Goal: Information Seeking & Learning: Understand process/instructions

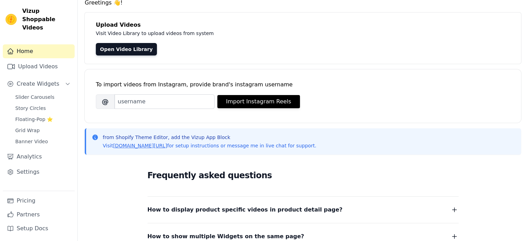
scroll to position [29, 0]
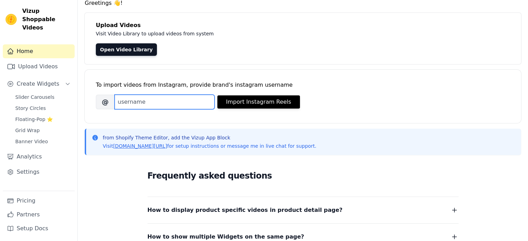
click at [154, 100] on input "Brand's Instagram Username" at bounding box center [164, 102] width 100 height 15
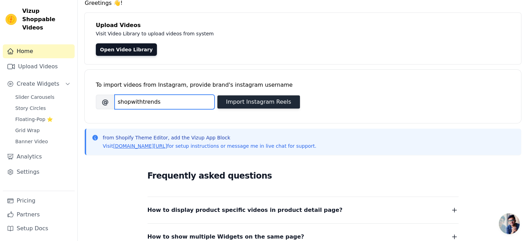
type input "shopwithtrends"
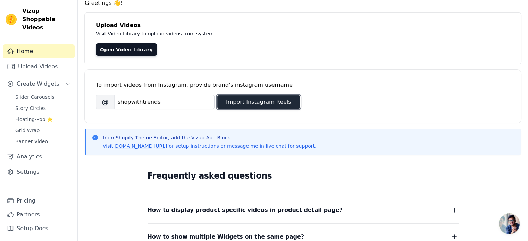
click at [252, 100] on button "Import Instagram Reels" at bounding box center [258, 101] width 83 height 13
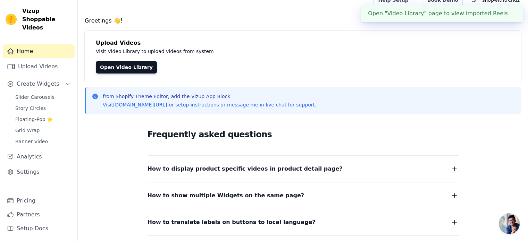
scroll to position [0, 0]
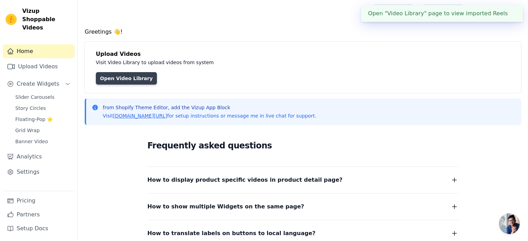
click at [114, 77] on link "Open Video Library" at bounding box center [126, 78] width 61 height 12
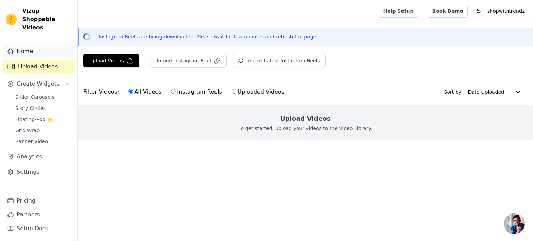
click at [24, 45] on link "Home" at bounding box center [39, 51] width 72 height 14
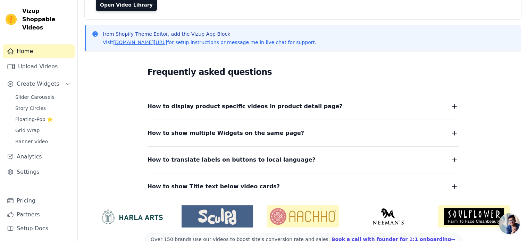
scroll to position [103, 0]
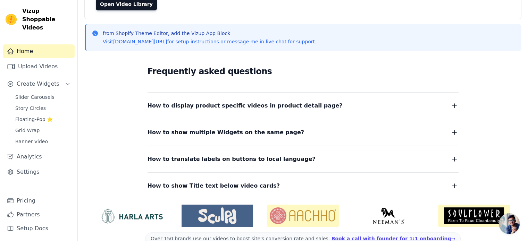
click at [259, 104] on span "How to display product specific videos in product detail page?" at bounding box center [244, 106] width 195 height 10
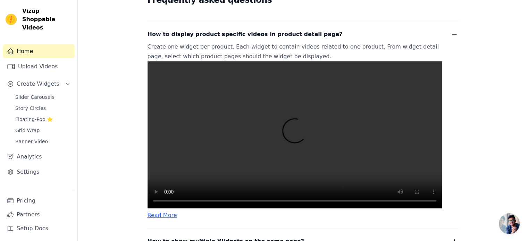
scroll to position [176, 0]
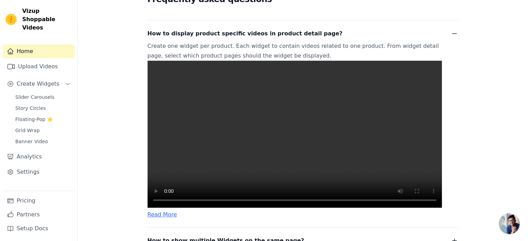
click at [277, 29] on span "How to display product specific videos in product detail page?" at bounding box center [244, 34] width 195 height 10
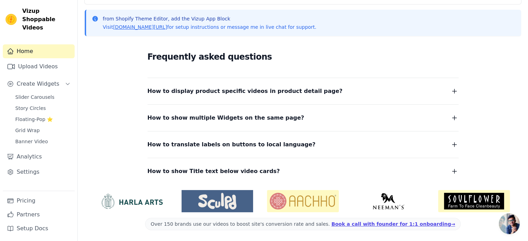
click at [249, 122] on span "How to show multiple Widgets on the same page?" at bounding box center [225, 118] width 157 height 10
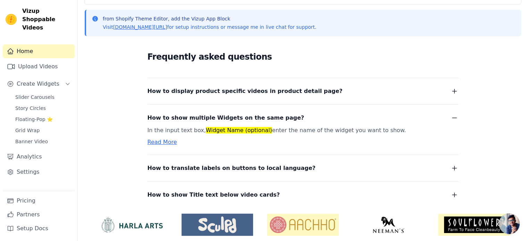
click at [249, 122] on span "How to show multiple Widgets on the same page?" at bounding box center [225, 118] width 157 height 10
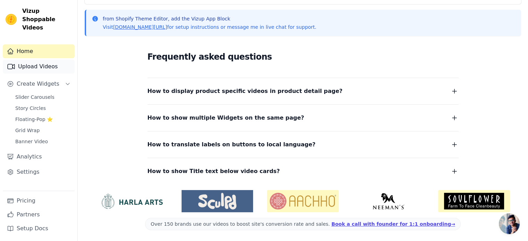
click at [50, 60] on link "Upload Videos" at bounding box center [39, 67] width 72 height 14
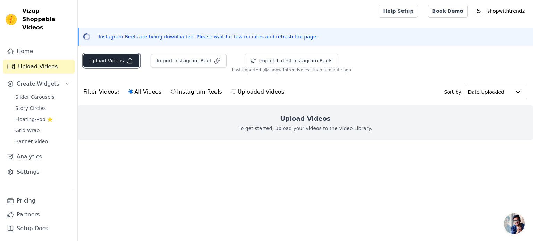
click at [132, 64] on button "Upload Videos" at bounding box center [111, 60] width 56 height 13
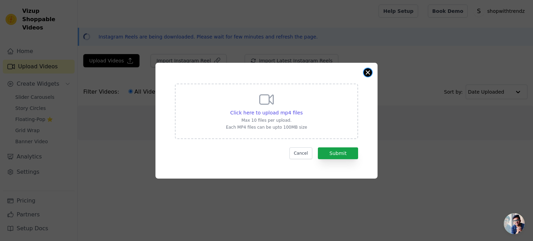
click at [367, 70] on button "Close modal" at bounding box center [368, 72] width 8 height 8
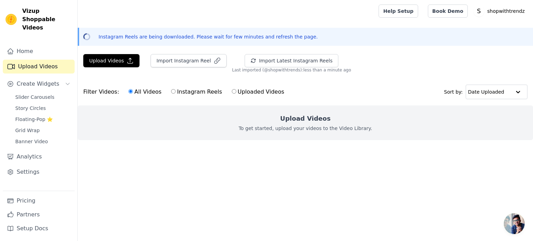
click at [190, 90] on label "Instagram Reels" at bounding box center [196, 91] width 51 height 9
click at [176, 90] on input "Instagram Reels" at bounding box center [173, 91] width 5 height 5
radio input "true"
click at [247, 92] on label "Uploaded Videos" at bounding box center [257, 91] width 53 height 9
click at [236, 92] on input "Uploaded Videos" at bounding box center [234, 91] width 5 height 5
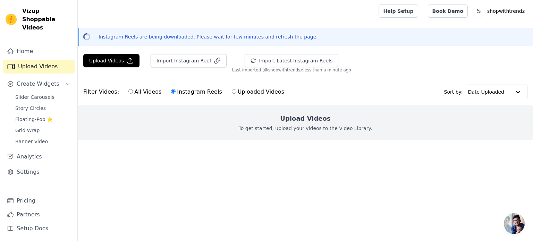
radio input "true"
click at [129, 93] on label "All Videos" at bounding box center [145, 91] width 34 height 9
click at [129, 93] on input "All Videos" at bounding box center [130, 91] width 5 height 5
radio input "true"
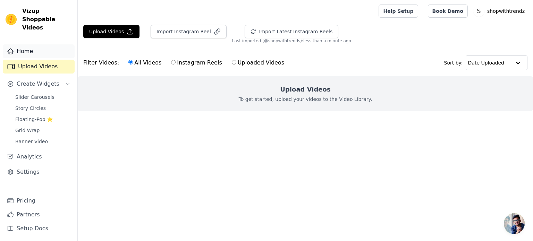
click at [42, 44] on link "Home" at bounding box center [39, 51] width 72 height 14
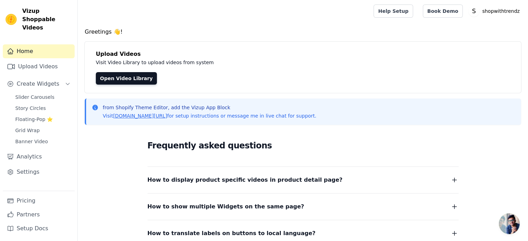
scroll to position [89, 0]
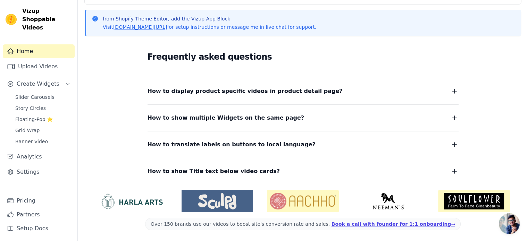
click at [247, 113] on span "How to show multiple Widgets on the same page?" at bounding box center [225, 118] width 157 height 10
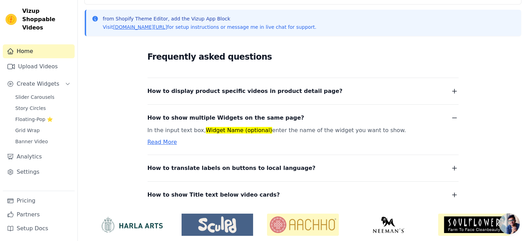
click at [247, 113] on span "How to show multiple Widgets on the same page?" at bounding box center [225, 118] width 157 height 10
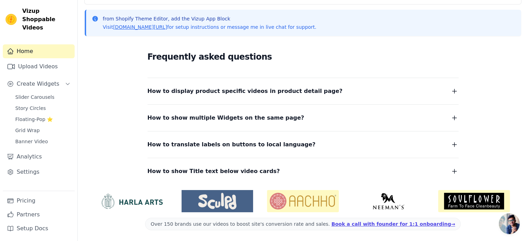
click at [237, 141] on span "How to translate labels on buttons to local language?" at bounding box center [231, 145] width 168 height 10
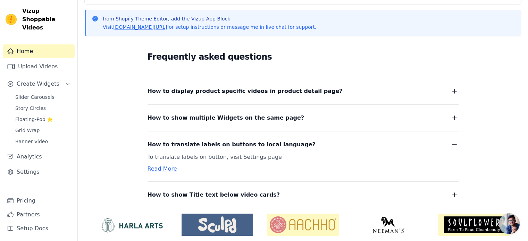
click at [237, 141] on span "How to translate labels on buttons to local language?" at bounding box center [231, 145] width 168 height 10
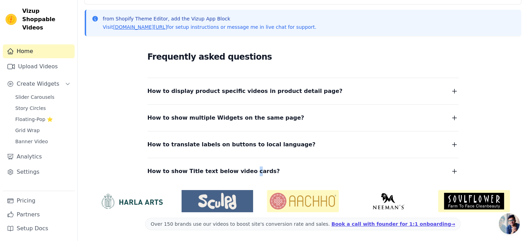
drag, startPoint x: 239, startPoint y: 165, endPoint x: 239, endPoint y: 174, distance: 9.0
click at [239, 174] on div "How to show Title text below video cards? To tag your videos with a title and c…" at bounding box center [302, 167] width 311 height 18
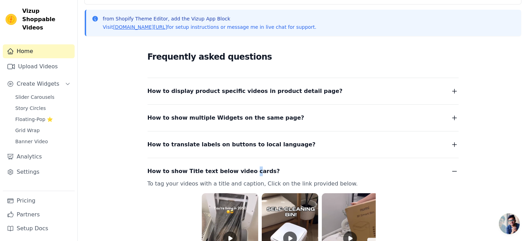
click at [239, 174] on span "How to show Title text below video cards?" at bounding box center [213, 172] width 133 height 10
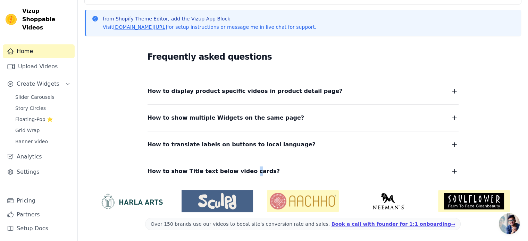
click at [239, 174] on span "How to show Title text below video cards?" at bounding box center [213, 172] width 133 height 10
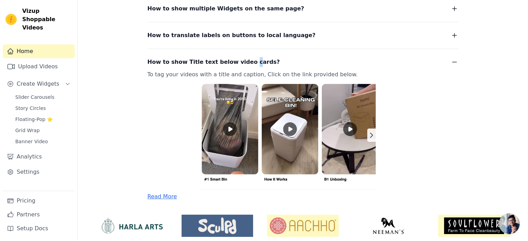
scroll to position [199, 0]
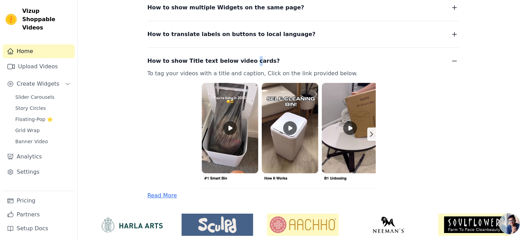
click at [372, 133] on img at bounding box center [294, 133] width 294 height 110
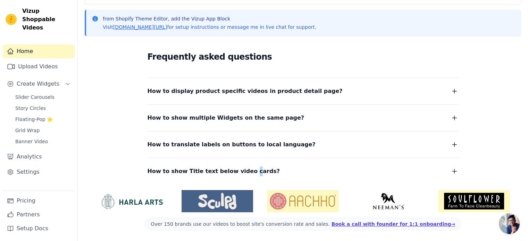
scroll to position [0, 0]
